Goal: Task Accomplishment & Management: Manage account settings

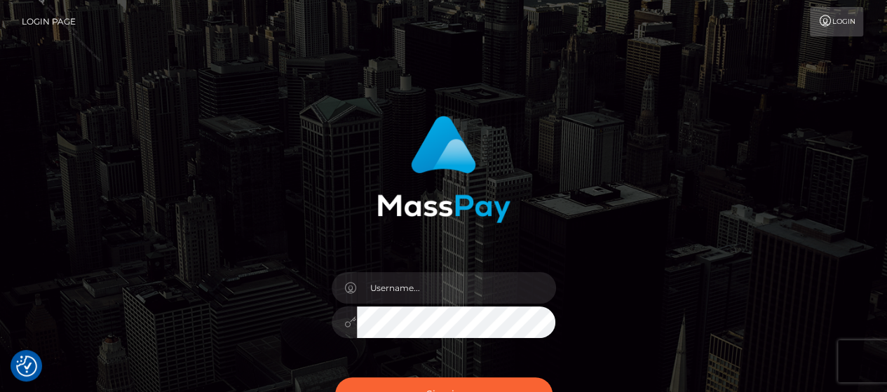
scroll to position [70, 0]
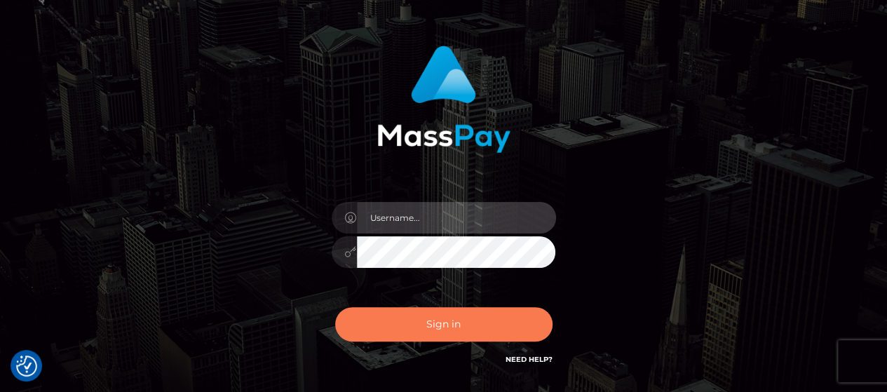
type input "Gabriel.Silversocial"
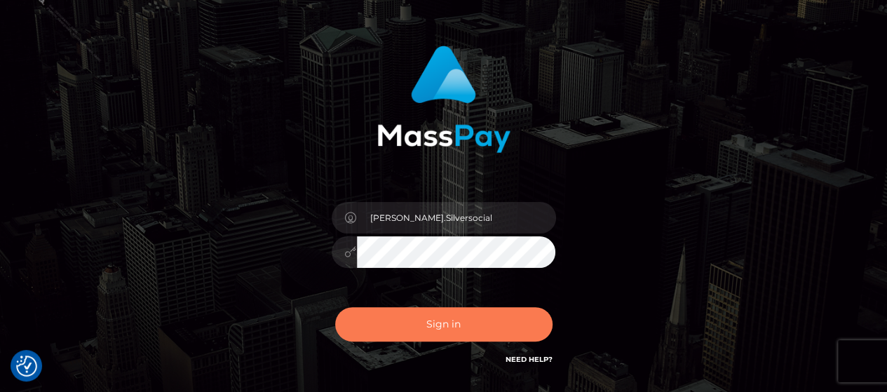
click at [499, 327] on button "Sign in" at bounding box center [443, 324] width 217 height 34
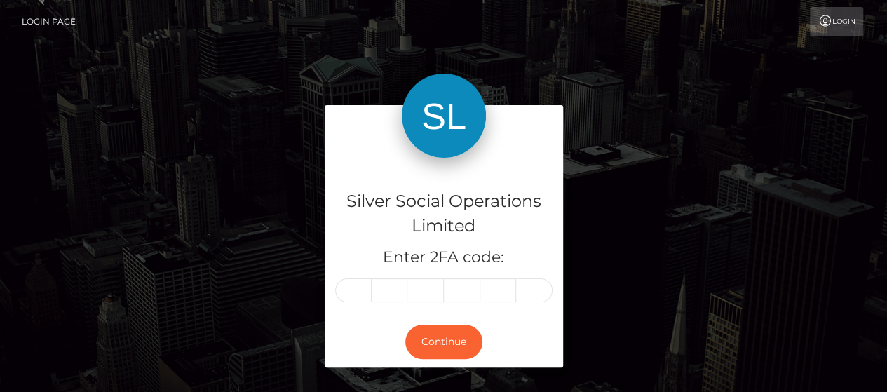
click at [352, 294] on input "text" at bounding box center [353, 290] width 36 height 24
type input "2"
type input "5"
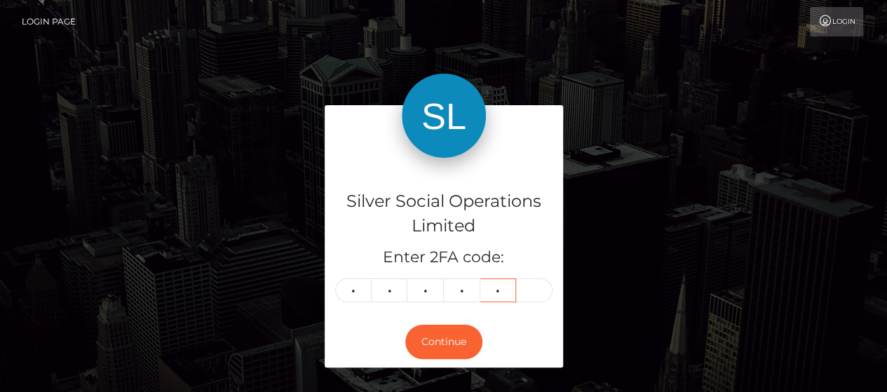
type input "9"
type input "6"
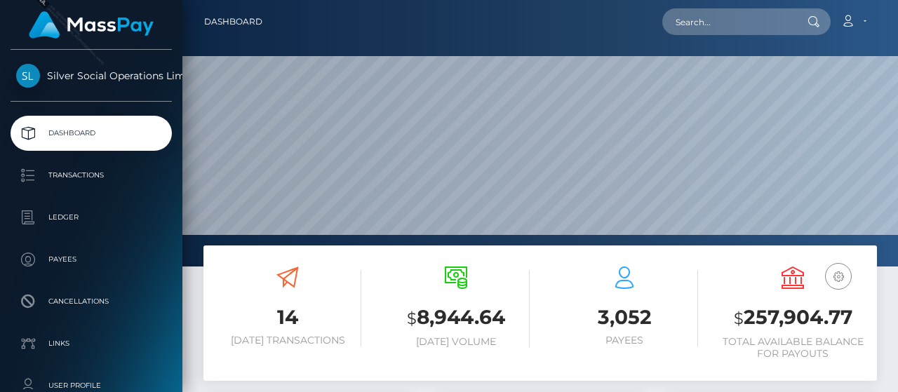
scroll to position [70, 0]
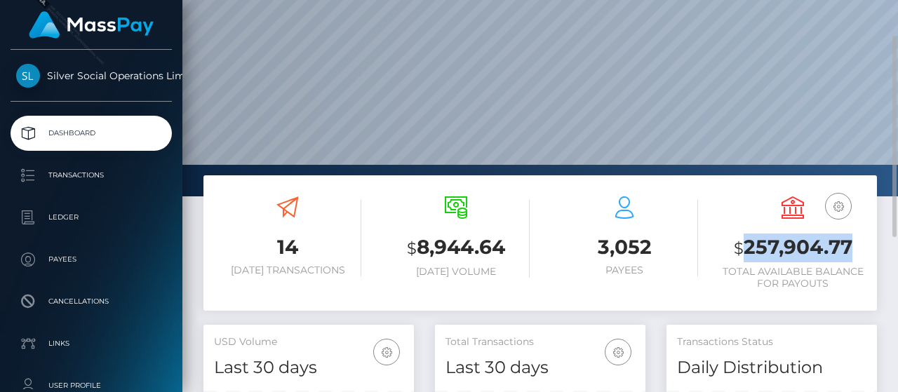
drag, startPoint x: 745, startPoint y: 250, endPoint x: 860, endPoint y: 248, distance: 115.7
click at [860, 248] on h3 "$ 257,904.77" at bounding box center [792, 247] width 147 height 29
copy h3 "257,904.77"
